Goal: Task Accomplishment & Management: Complete application form

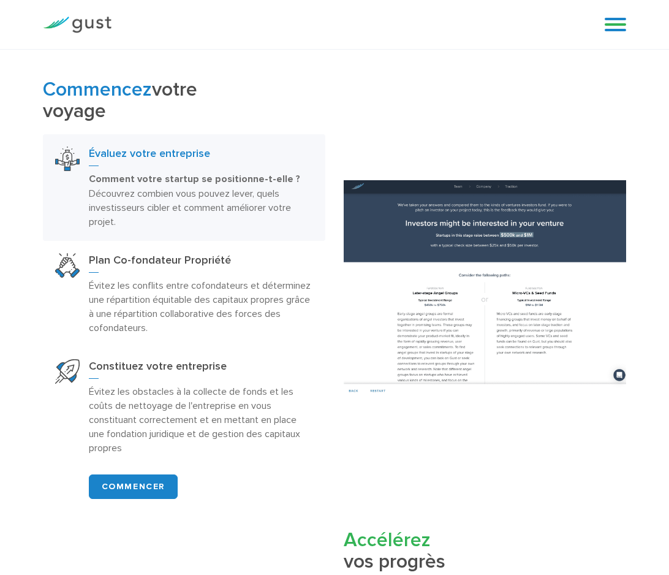
scroll to position [477, 0]
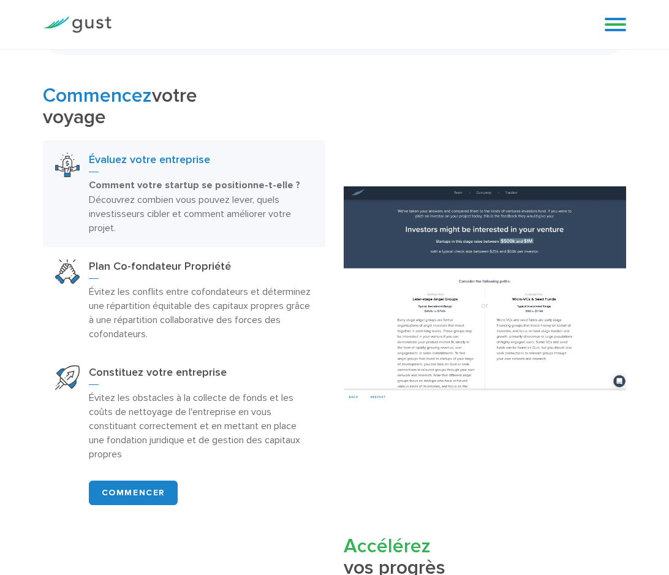
click at [191, 222] on p "Comment votre startup se positionne-t-elle ? Découvrez combien vous pouvez leve…" at bounding box center [201, 206] width 224 height 57
click at [183, 166] on font "Évaluez votre entreprise" at bounding box center [149, 159] width 121 height 13
click at [230, 211] on font "Découvrez combien vous pouvez lever, quels investisseurs cibler et comment amél…" at bounding box center [190, 214] width 202 height 40
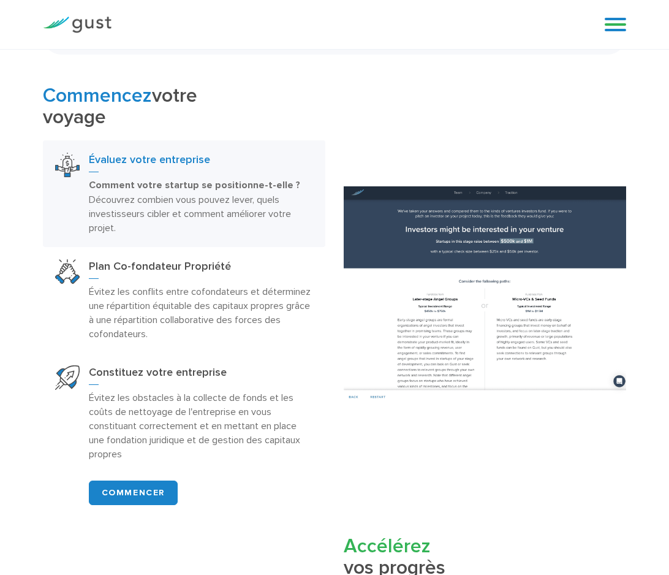
click at [230, 211] on font "Découvrez combien vous pouvez lever, quels investisseurs cibler et comment amél…" at bounding box center [190, 214] width 202 height 40
click at [171, 314] on font "Évitez les conflits entre cofondateurs et déterminez une répartition équitable …" at bounding box center [200, 312] width 222 height 54
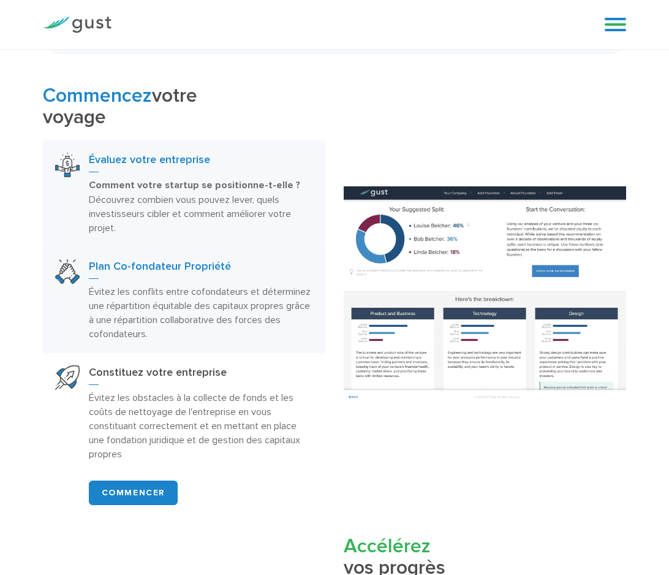
click at [218, 191] on font "Comment votre startup se positionne-t-elle ?" at bounding box center [194, 185] width 211 height 12
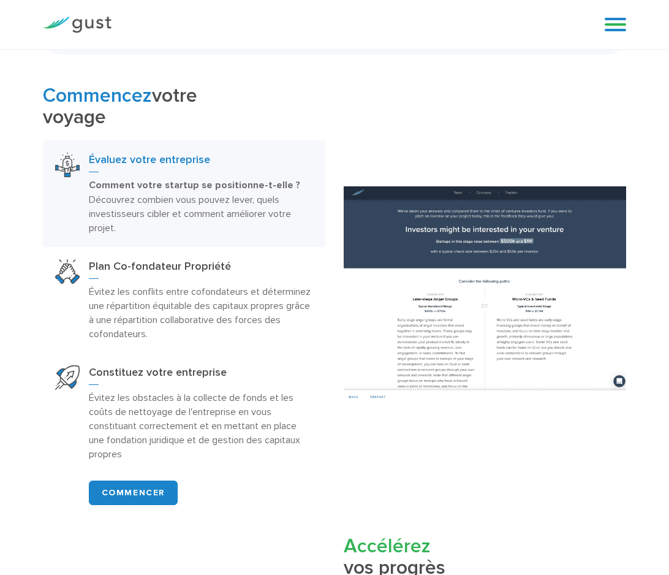
click at [611, 28] on link at bounding box center [615, 24] width 21 height 18
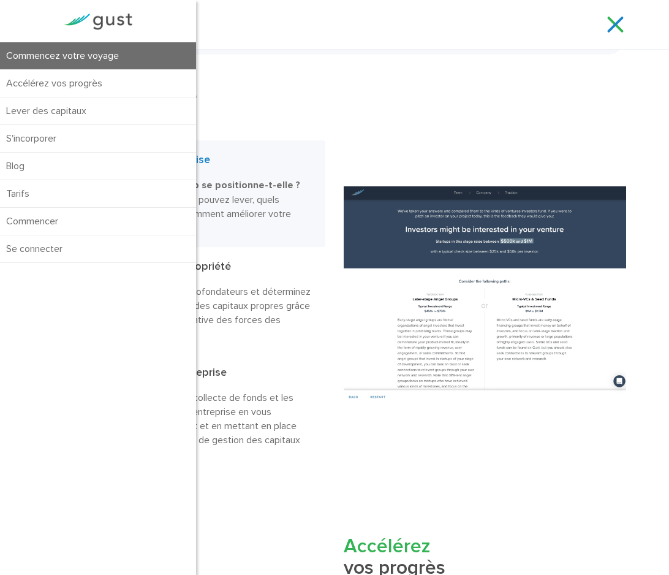
click at [86, 52] on font "Commencez votre voyage" at bounding box center [62, 56] width 113 height 12
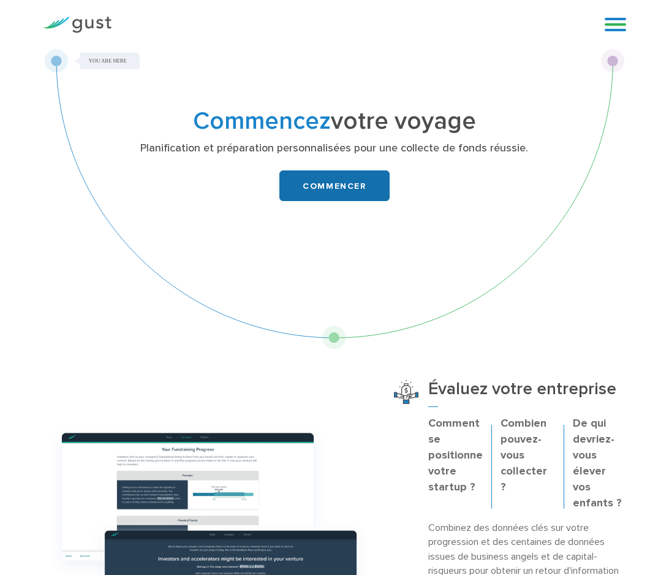
click at [334, 186] on font "COMMENCER" at bounding box center [334, 186] width 63 height 10
